Goal: Task Accomplishment & Management: Use online tool/utility

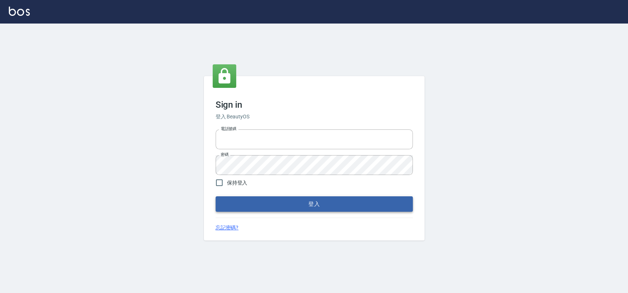
type input "033323173"
click at [355, 208] on button "登入" at bounding box center [314, 203] width 197 height 15
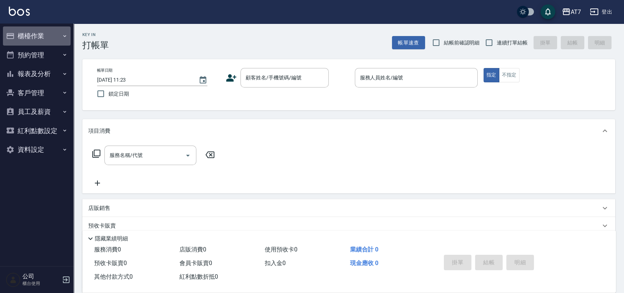
click at [47, 37] on button "櫃檯作業" at bounding box center [37, 35] width 68 height 19
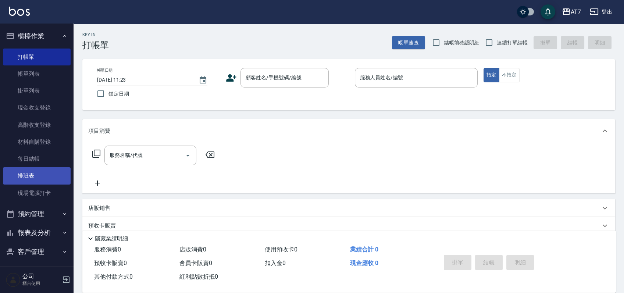
click at [26, 177] on link "排班表" at bounding box center [37, 175] width 68 height 17
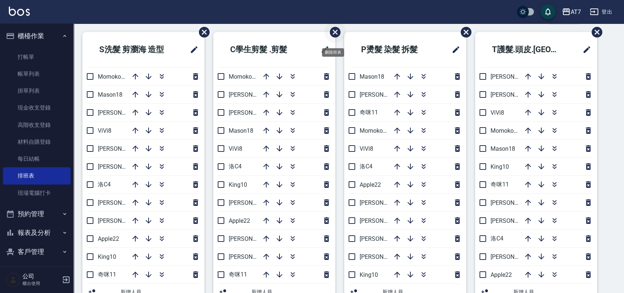
scroll to position [49, 0]
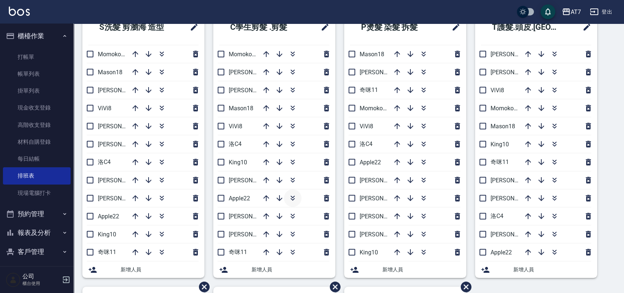
click at [297, 196] on icon "button" at bounding box center [292, 198] width 9 height 9
